Goal: Task Accomplishment & Management: Manage account settings

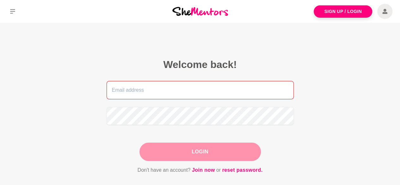
drag, startPoint x: 0, startPoint y: 0, endPoint x: 130, endPoint y: 89, distance: 157.9
click at [130, 89] on input "email" at bounding box center [200, 90] width 187 height 18
type input "sharonlee7778@gmail.com"
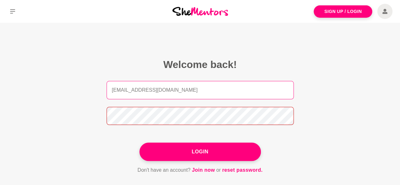
click at [140, 143] on button "Login" at bounding box center [201, 152] width 122 height 18
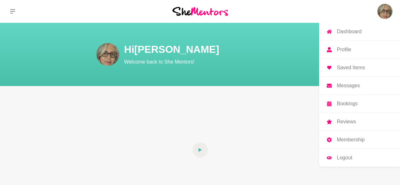
click at [354, 87] on p "Messages" at bounding box center [348, 85] width 23 height 5
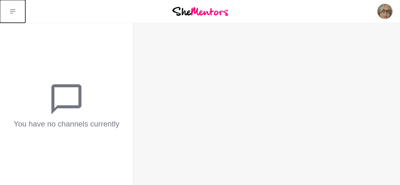
click at [14, 12] on icon at bounding box center [12, 11] width 5 height 5
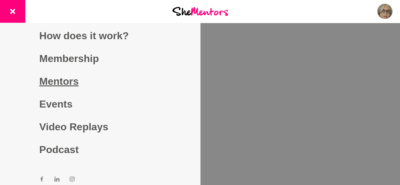
click at [63, 86] on link "Mentors" at bounding box center [100, 81] width 122 height 23
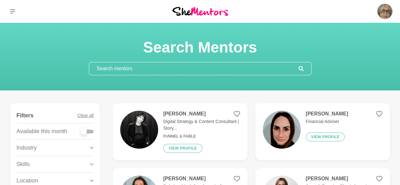
click at [85, 131] on div at bounding box center [84, 132] width 6 height 6
checkbox input "true"
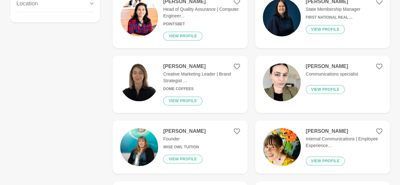
scroll to position [15, 0]
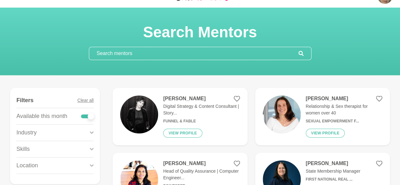
click at [126, 53] on input "text" at bounding box center [194, 53] width 210 height 13
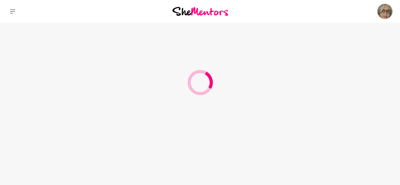
scroll to position [0, 0]
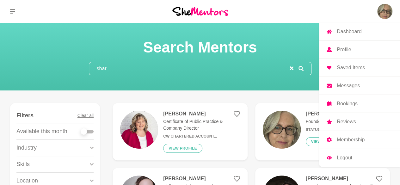
type input "shar"
click at [347, 50] on p "Profile" at bounding box center [344, 49] width 14 height 5
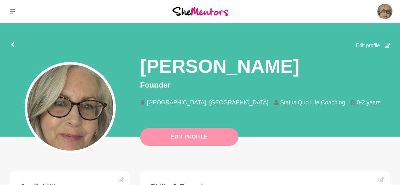
click at [191, 137] on button "Edit Profile" at bounding box center [189, 137] width 98 height 18
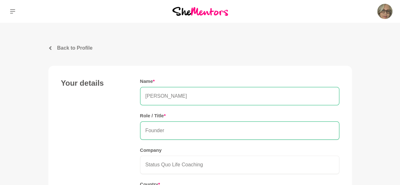
click at [182, 96] on input "[PERSON_NAME]" at bounding box center [239, 96] width 199 height 18
type input "[PERSON_NAME]"
click at [184, 127] on input "Founder" at bounding box center [239, 131] width 199 height 18
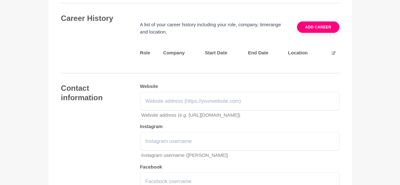
scroll to position [972, 0]
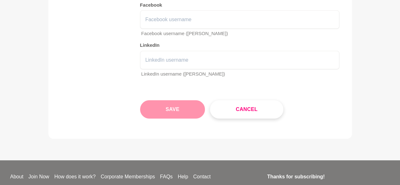
click at [176, 100] on button "Save" at bounding box center [172, 109] width 65 height 18
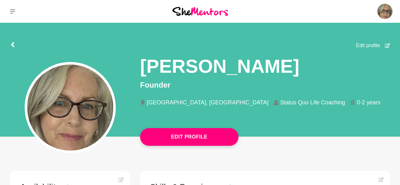
scroll to position [1021, 0]
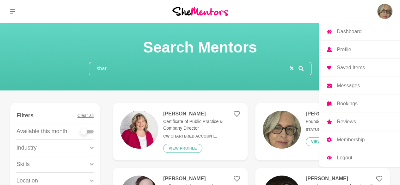
click at [345, 47] on p "Profile" at bounding box center [344, 49] width 14 height 5
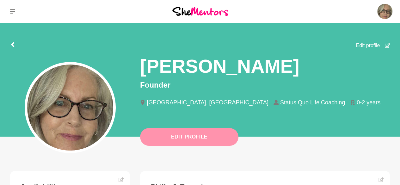
click at [190, 137] on button "Edit Profile" at bounding box center [189, 137] width 98 height 18
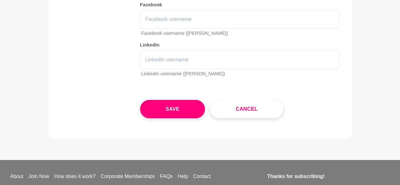
scroll to position [975, 0]
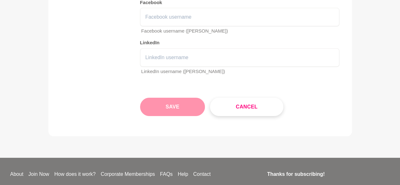
click at [175, 100] on button "Save" at bounding box center [172, 107] width 65 height 18
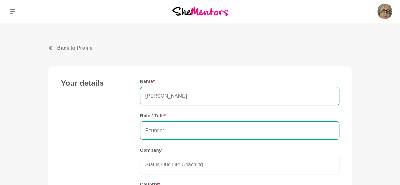
scroll to position [1021, 0]
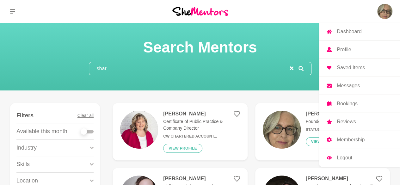
click at [348, 155] on p "Logout" at bounding box center [345, 157] width 16 height 5
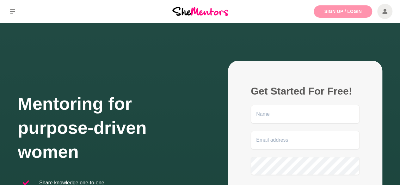
click at [330, 13] on link "Sign Up / Login" at bounding box center [343, 11] width 59 height 12
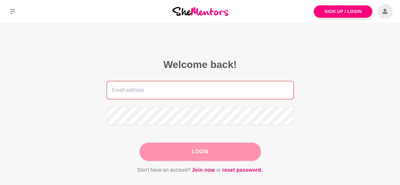
click at [151, 91] on input "email" at bounding box center [200, 90] width 187 height 18
type input "[EMAIL_ADDRESS][DOMAIN_NAME]"
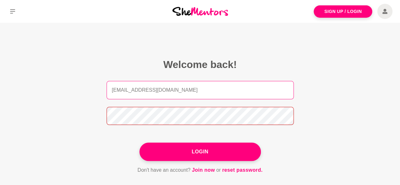
click at [140, 143] on button "Login" at bounding box center [201, 152] width 122 height 18
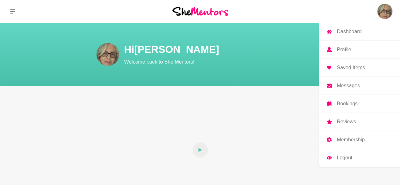
click at [349, 47] on p "Profile" at bounding box center [344, 49] width 14 height 5
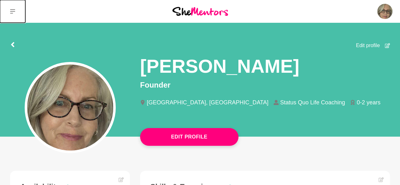
click at [13, 11] on icon at bounding box center [12, 11] width 5 height 4
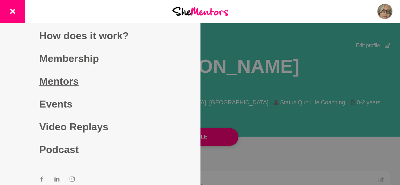
click at [67, 78] on link "Mentors" at bounding box center [100, 81] width 122 height 23
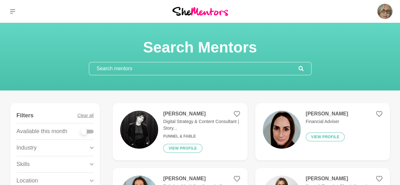
click at [100, 69] on input "text" at bounding box center [194, 68] width 210 height 13
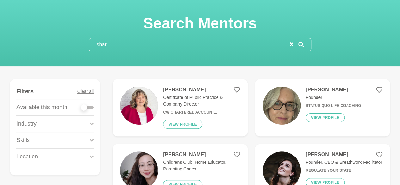
scroll to position [31, 0]
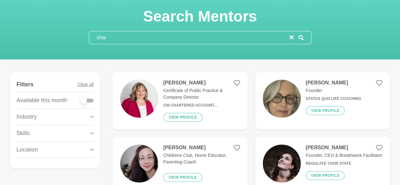
type input "shar"
click at [335, 84] on h4 "[PERSON_NAME]" at bounding box center [333, 83] width 55 height 6
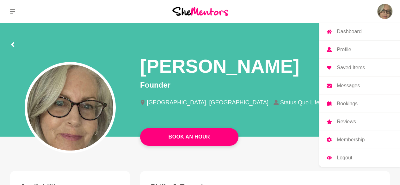
click at [348, 45] on link "Profile" at bounding box center [359, 50] width 81 height 18
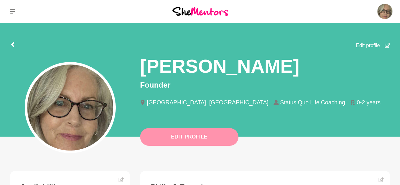
click at [196, 136] on button "Edit Profile" at bounding box center [189, 137] width 98 height 18
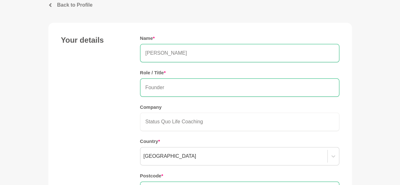
scroll to position [37, 0]
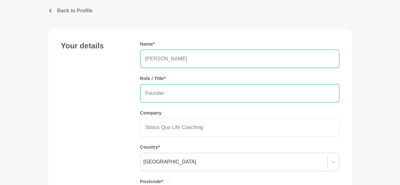
click at [51, 10] on icon at bounding box center [50, 11] width 4 height 4
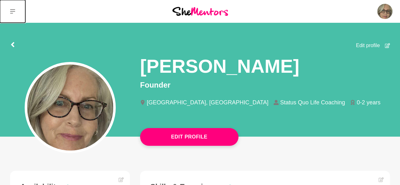
click at [11, 9] on icon at bounding box center [12, 11] width 5 height 4
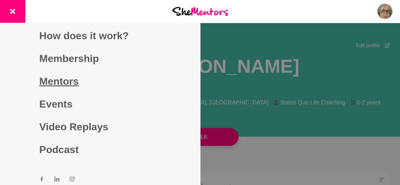
click at [61, 83] on link "Mentors" at bounding box center [100, 81] width 122 height 23
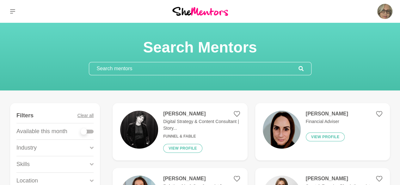
click at [317, 113] on h4 "[PERSON_NAME]" at bounding box center [327, 114] width 42 height 6
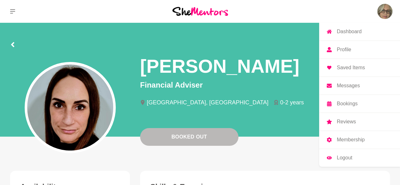
click at [355, 33] on p "Dashboard" at bounding box center [349, 31] width 25 height 5
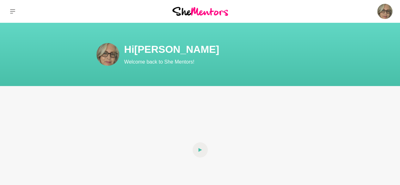
click at [352, 15] on div "Dashboard Profile Saved Items Messages Bookings Reviews Membership Logout Dashb…" at bounding box center [334, 11] width 134 height 23
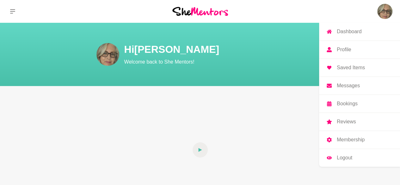
click at [347, 154] on link "Logout" at bounding box center [359, 158] width 81 height 18
